Goal: Task Accomplishment & Management: Manage account settings

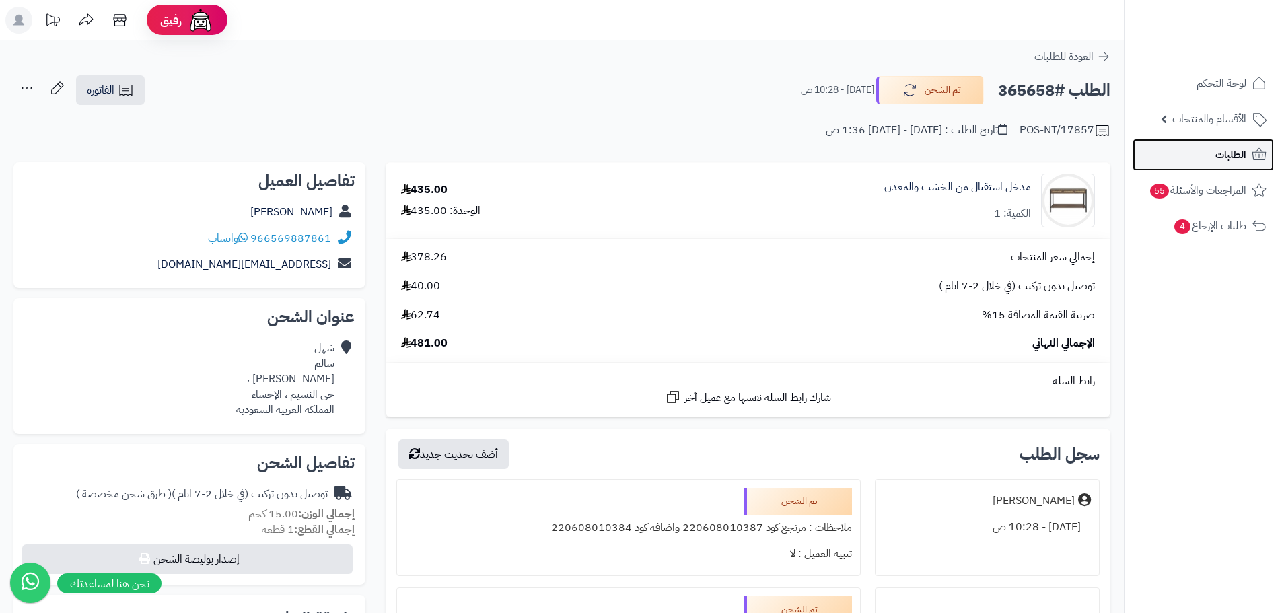
click at [1224, 157] on span "الطلبات" at bounding box center [1230, 154] width 31 height 19
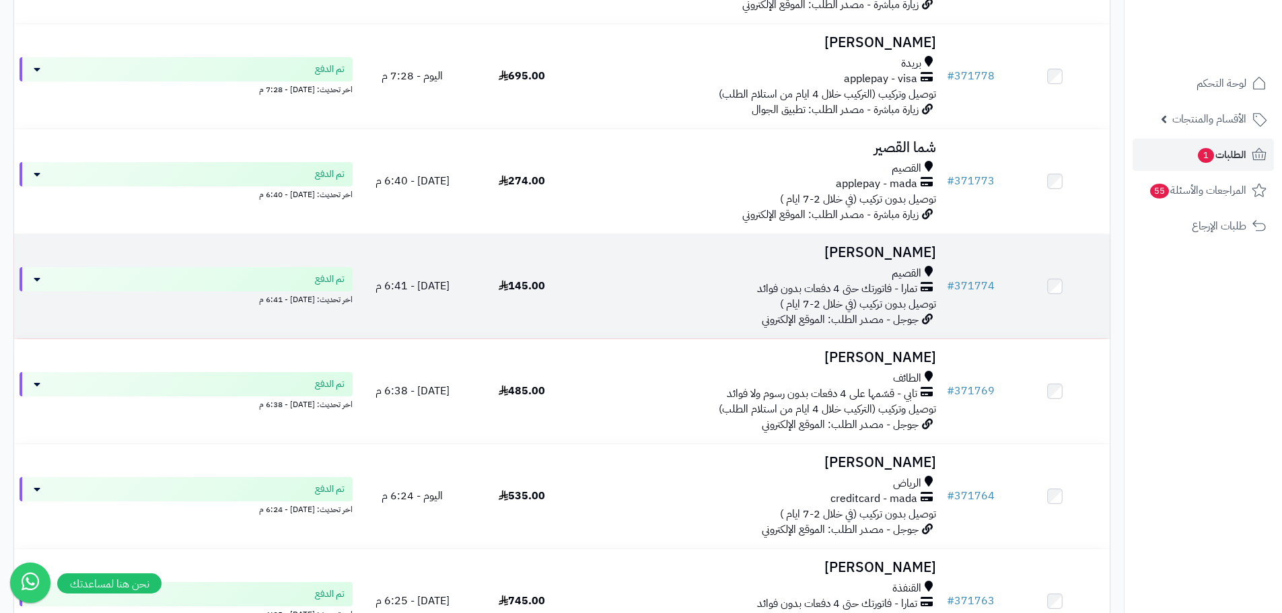
scroll to position [471, 0]
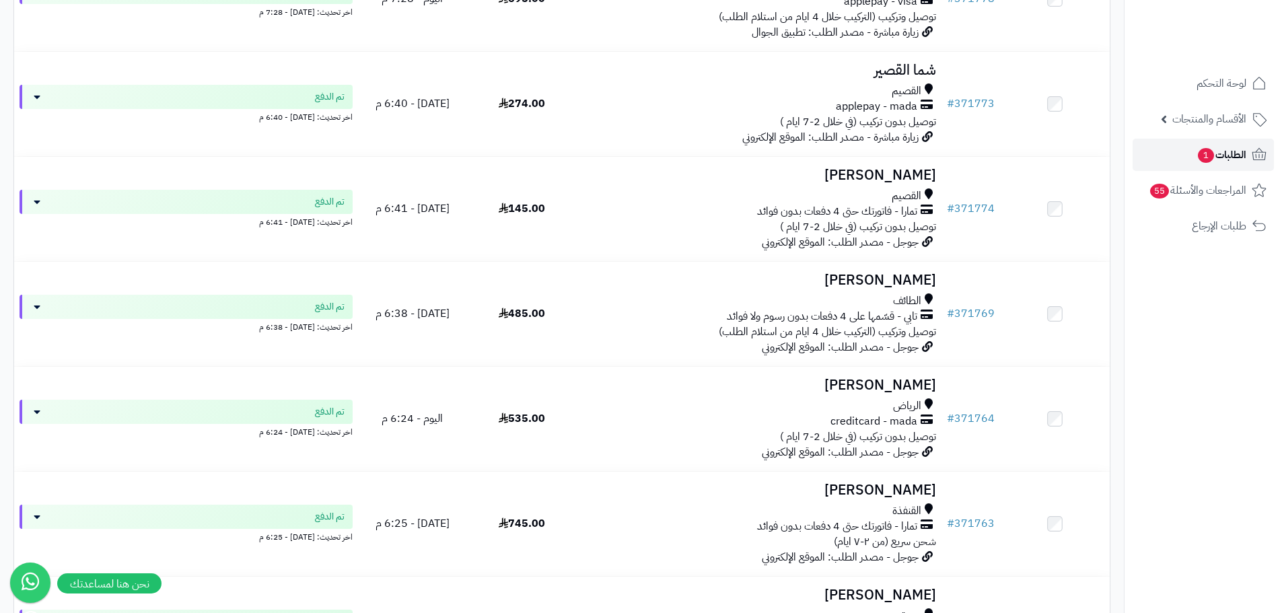
click at [1230, 150] on span "الطلبات 1" at bounding box center [1221, 154] width 50 height 19
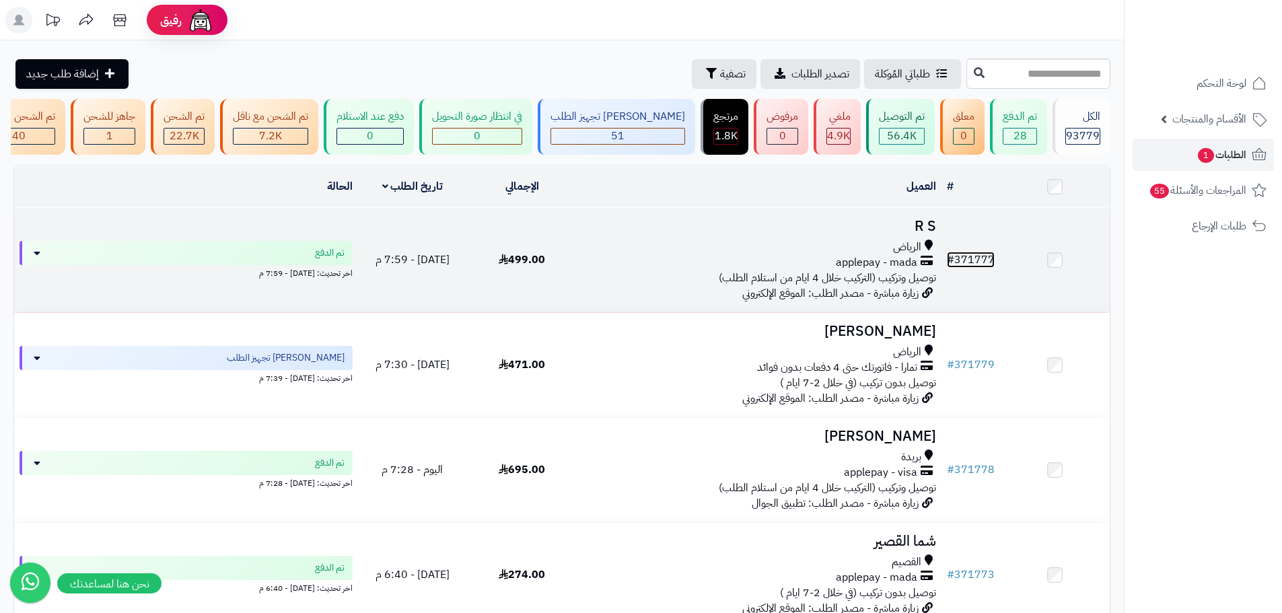
click at [976, 268] on link "# 371777" at bounding box center [971, 260] width 48 height 16
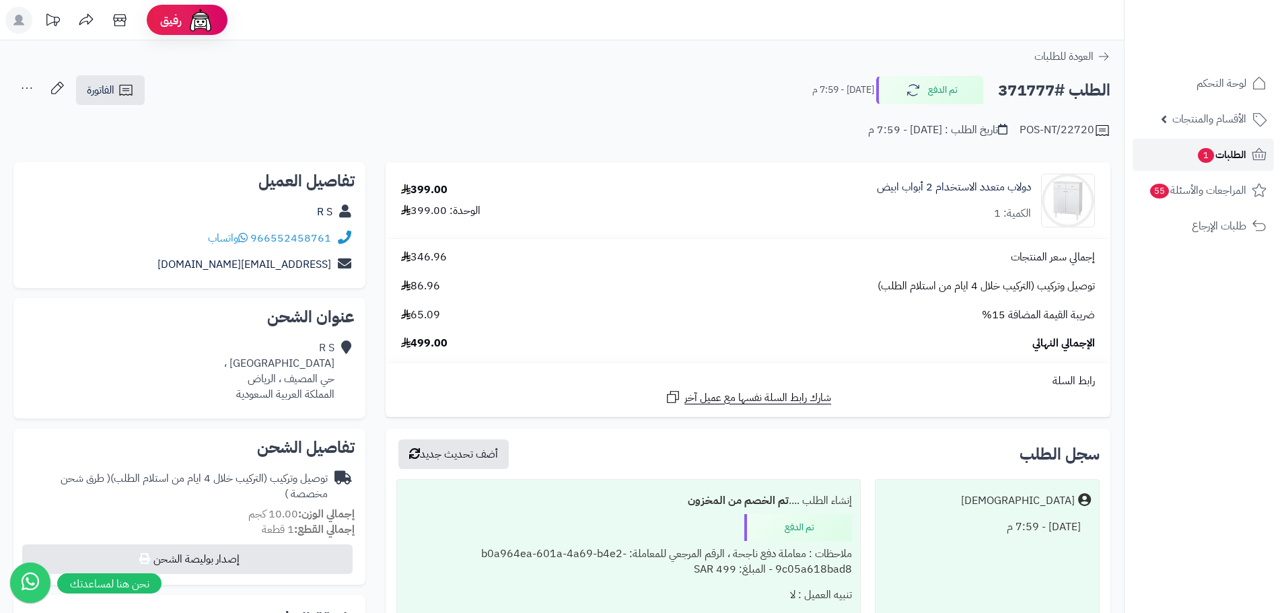
click at [1219, 153] on span "الطلبات 1" at bounding box center [1221, 154] width 50 height 19
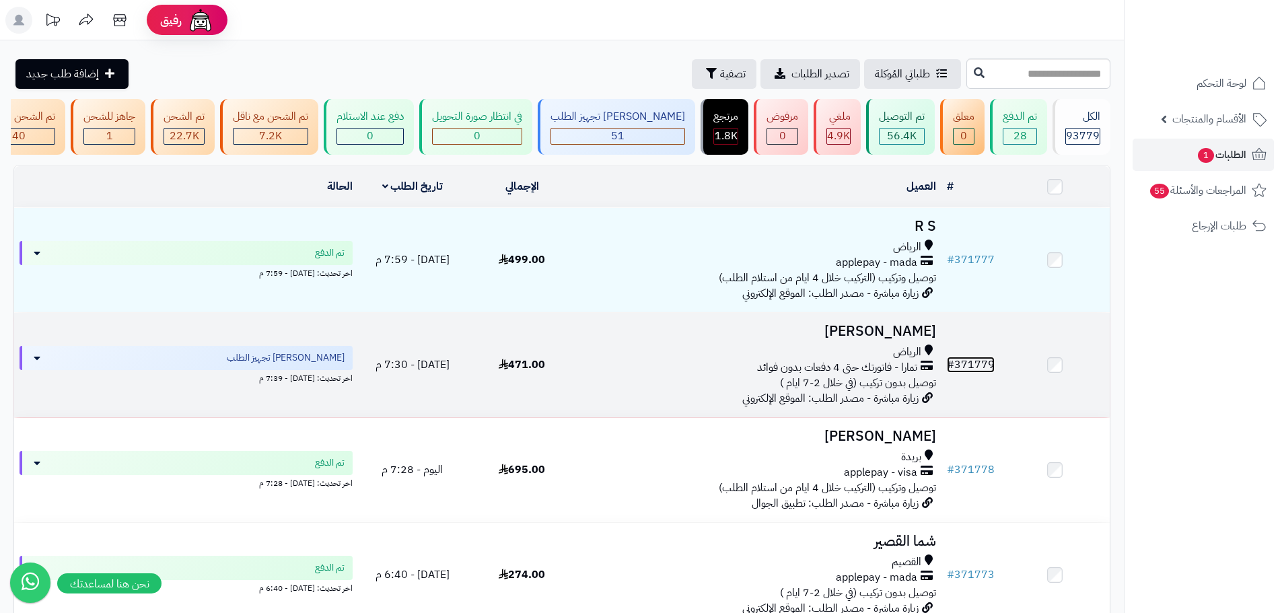
click at [976, 373] on link "# 371779" at bounding box center [971, 365] width 48 height 16
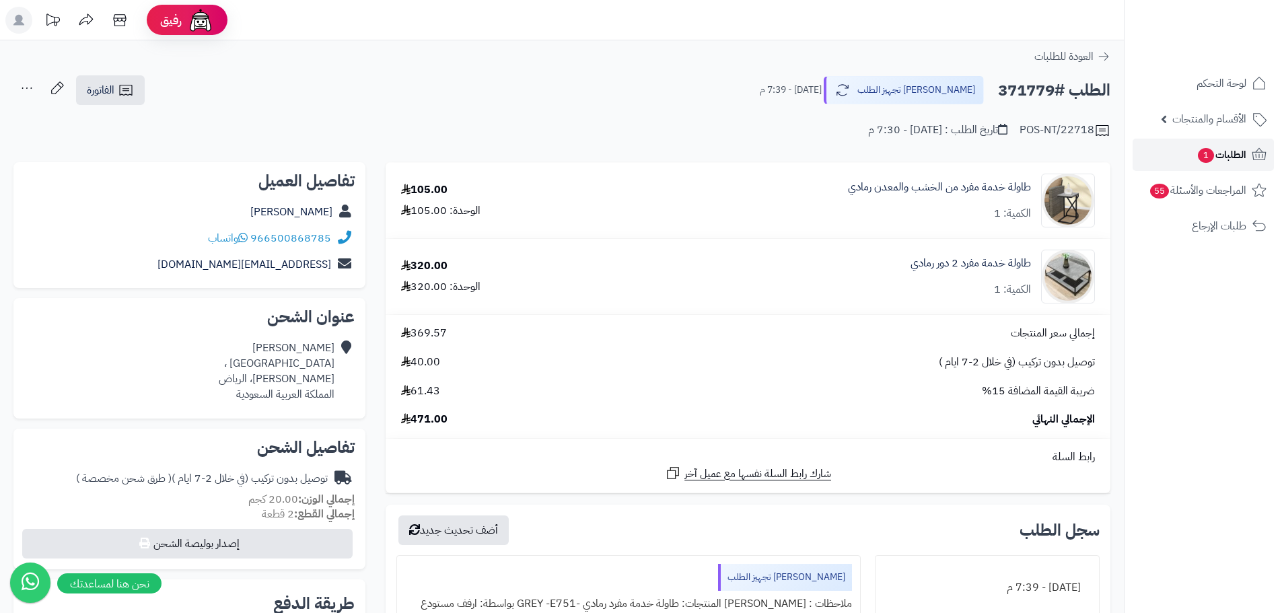
click at [1232, 155] on span "الطلبات 1" at bounding box center [1221, 154] width 50 height 19
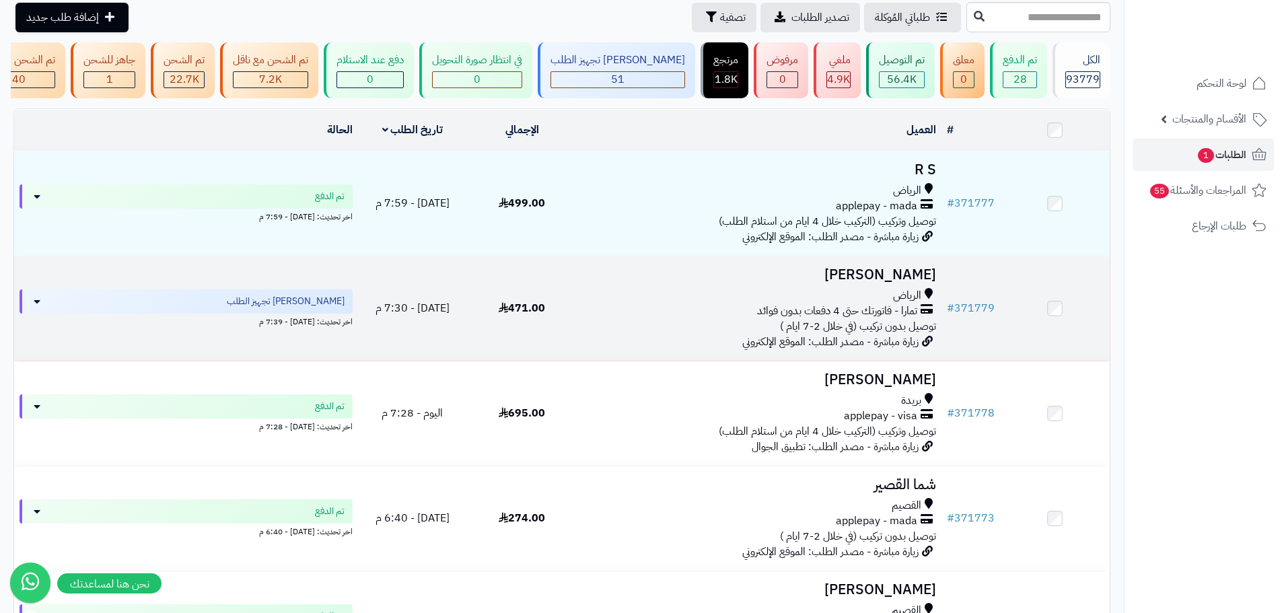
scroll to position [135, 0]
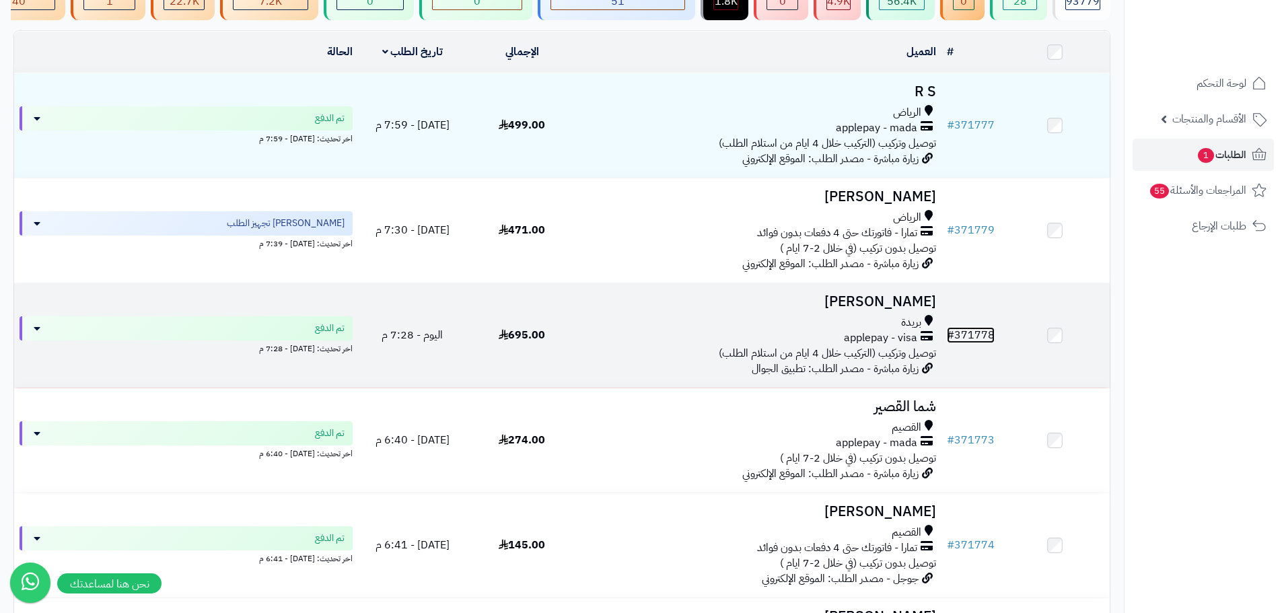
click at [979, 340] on link "# 371778" at bounding box center [971, 335] width 48 height 16
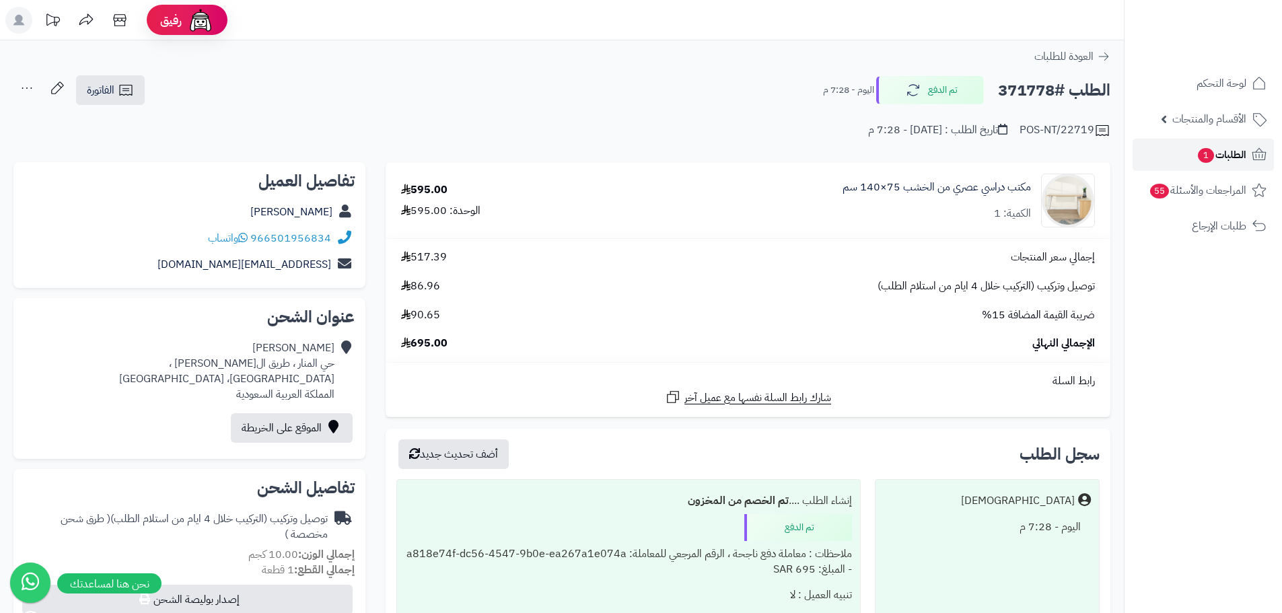
click at [1216, 154] on span "الطلبات 1" at bounding box center [1221, 154] width 50 height 19
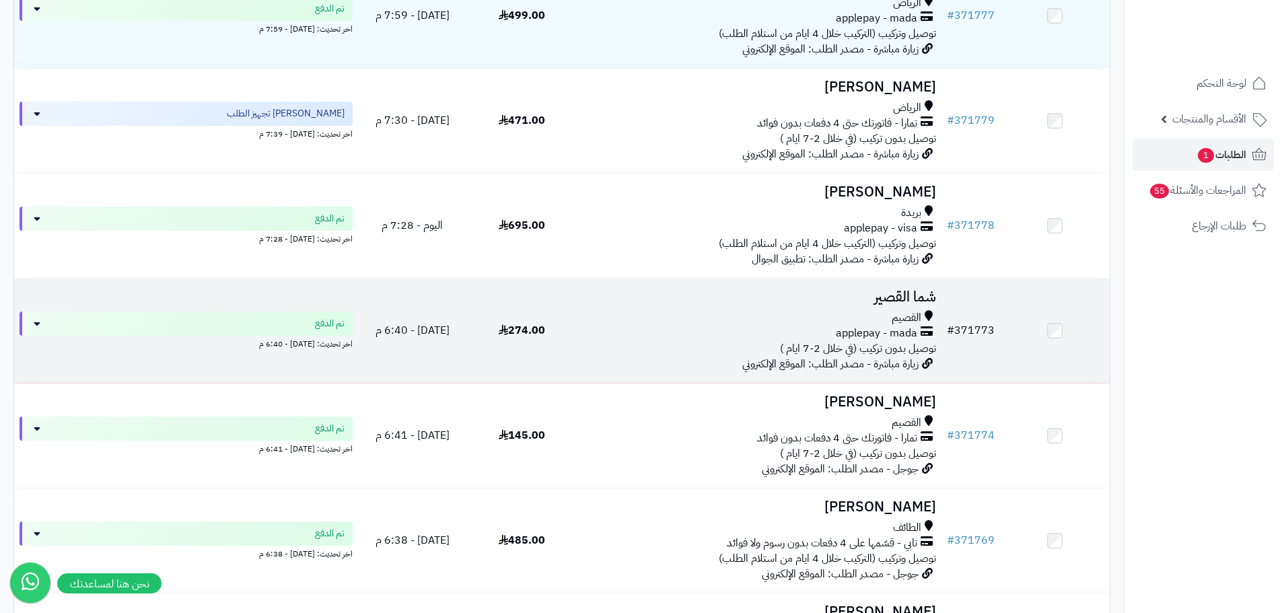
scroll to position [269, 0]
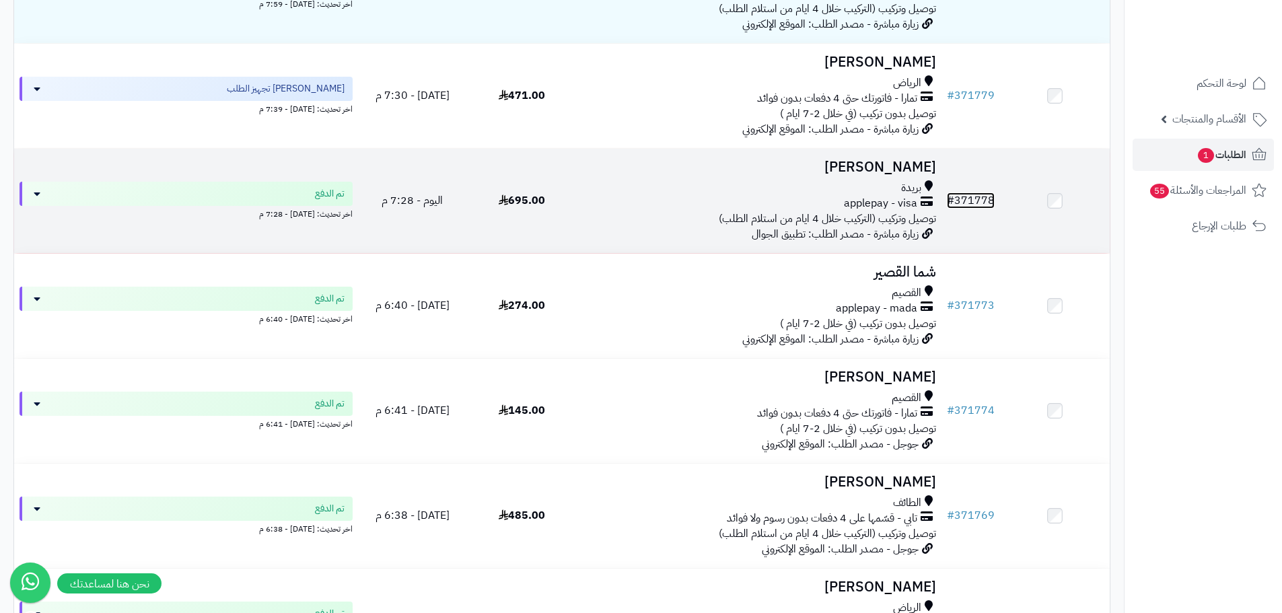
click at [974, 204] on link "# 371778" at bounding box center [971, 200] width 48 height 16
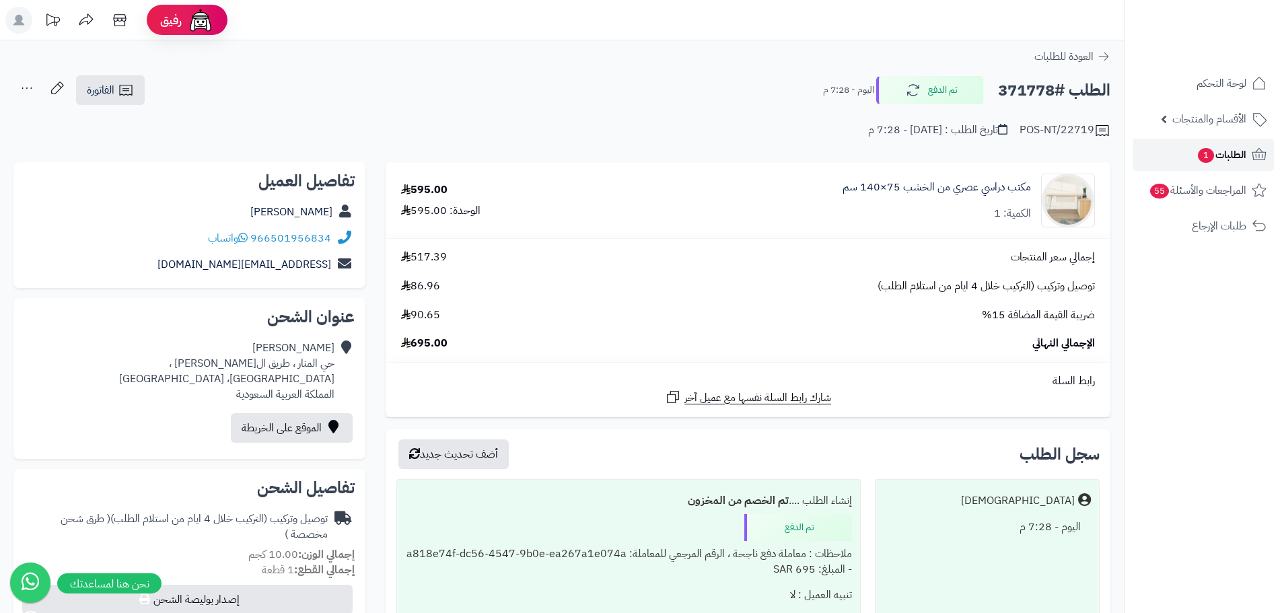
click at [1223, 151] on span "الطلبات 1" at bounding box center [1221, 154] width 50 height 19
